Goal: Check status: Check status

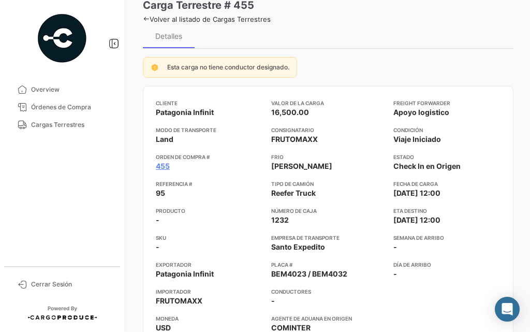
scroll to position [1, 0]
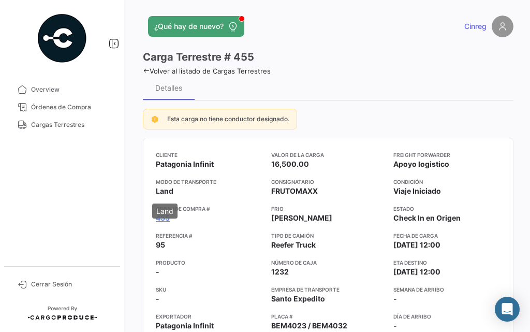
click at [165, 218] on div "Land" at bounding box center [164, 210] width 25 height 15
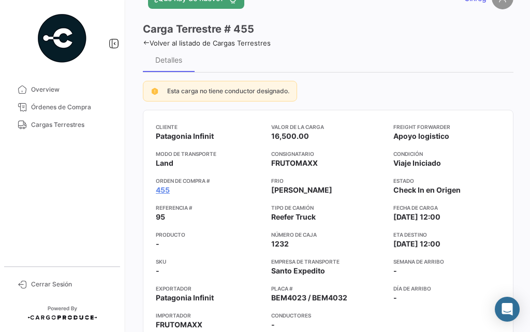
scroll to position [52, 0]
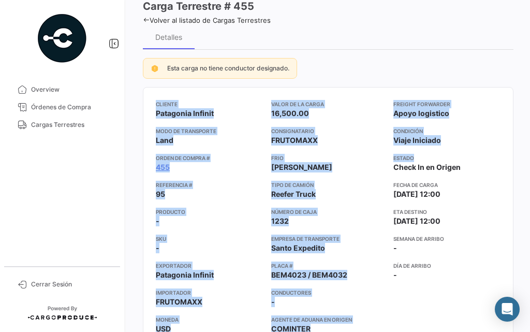
drag, startPoint x: 524, startPoint y: 73, endPoint x: 530, endPoint y: 157, distance: 84.6
click at [530, 157] on div "¿Qué hay de nuevo? Cinreg Carga Terrestre # 455 Volver al listado de Cargas Ter…" at bounding box center [328, 166] width 404 height 332
click at [46, 126] on span "Cargas Terrestres" at bounding box center [71, 124] width 81 height 9
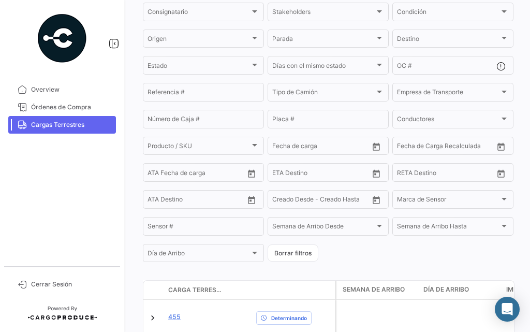
scroll to position [216, 0]
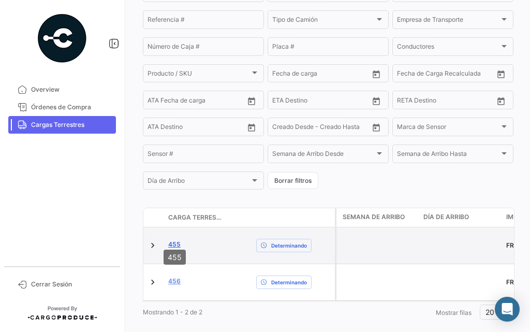
click at [175, 240] on link "455" at bounding box center [174, 244] width 12 height 9
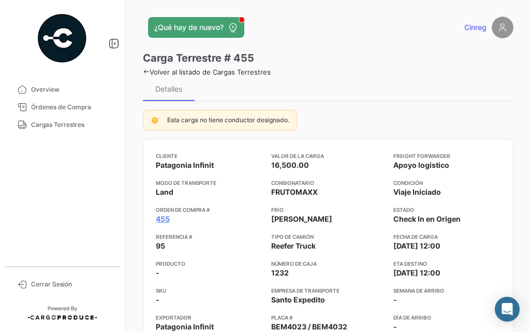
drag, startPoint x: 161, startPoint y: 218, endPoint x: 172, endPoint y: 220, distance: 11.0
click at [162, 218] on link "455" at bounding box center [163, 219] width 14 height 10
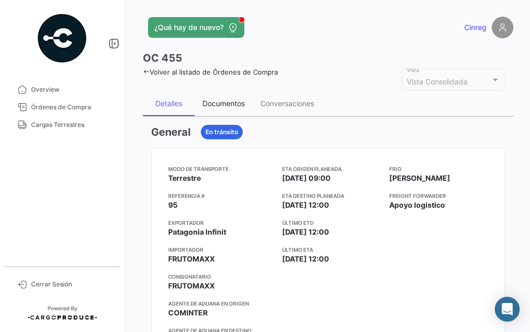
click at [222, 104] on div "Documentos" at bounding box center [223, 103] width 42 height 9
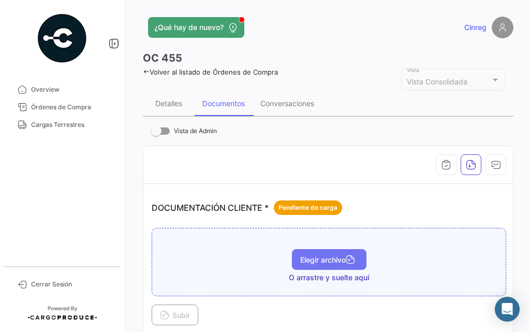
click at [315, 262] on span "Elegir archivo" at bounding box center [329, 259] width 58 height 9
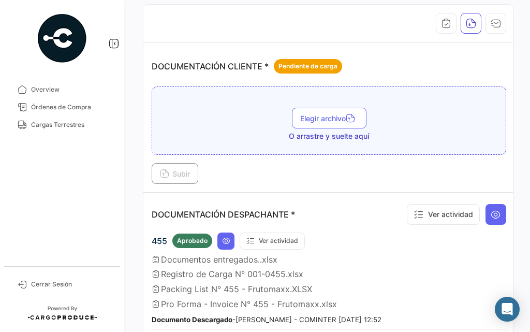
scroll to position [207, 0]
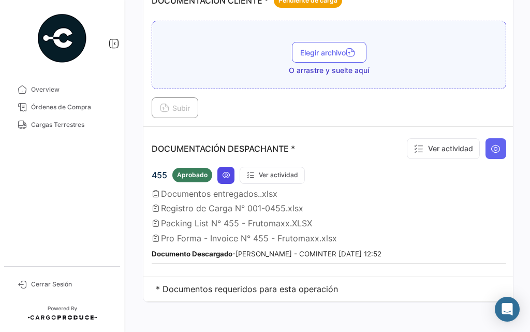
click at [226, 174] on icon at bounding box center [226, 175] width 8 height 8
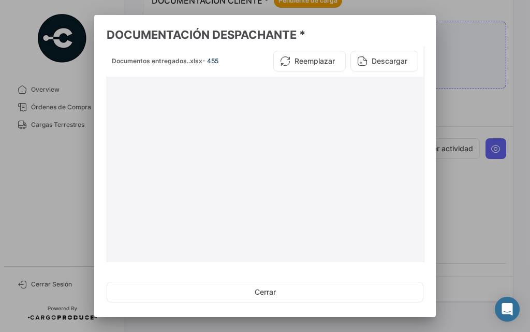
scroll to position [0, 0]
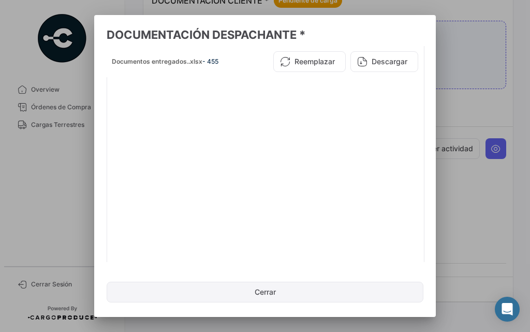
click at [268, 292] on button "Cerrar" at bounding box center [265, 292] width 317 height 21
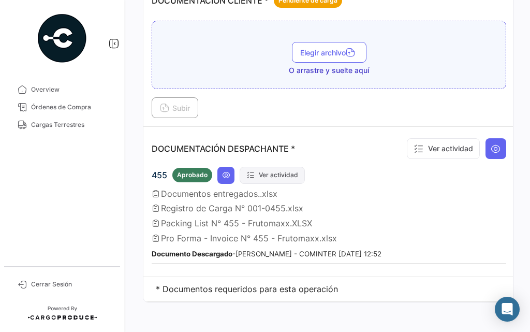
click at [268, 174] on button "Ver actividad" at bounding box center [272, 175] width 65 height 17
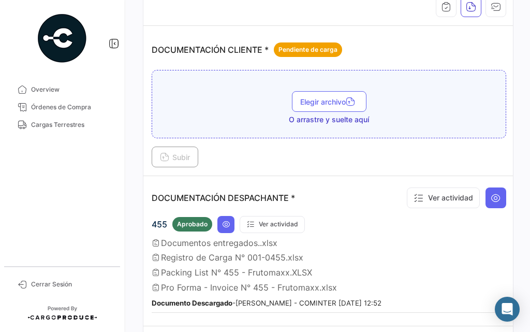
scroll to position [11, 0]
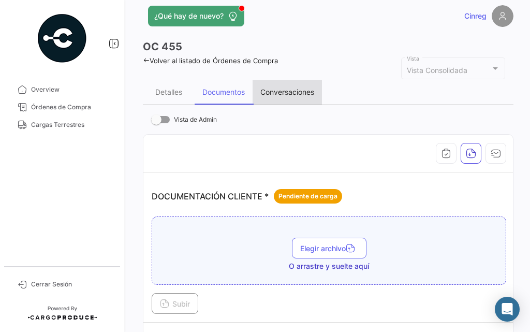
click at [286, 92] on div "Conversaciones" at bounding box center [287, 91] width 54 height 9
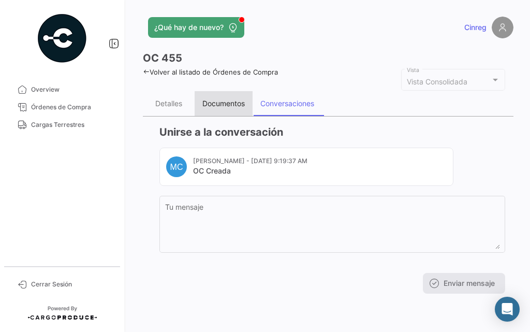
click at [220, 104] on div "Documentos" at bounding box center [223, 103] width 42 height 9
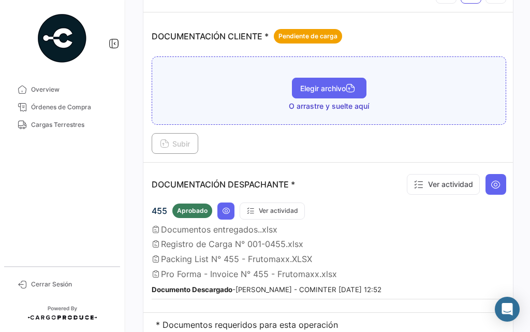
scroll to position [207, 0]
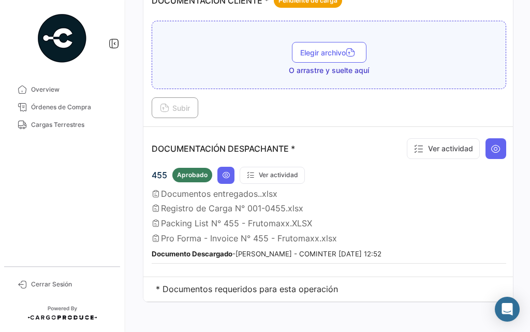
click at [224, 208] on span "Registro de Carga N° 001-0455.xlsx" at bounding box center [232, 208] width 142 height 10
